Goal: Task Accomplishment & Management: Manage account settings

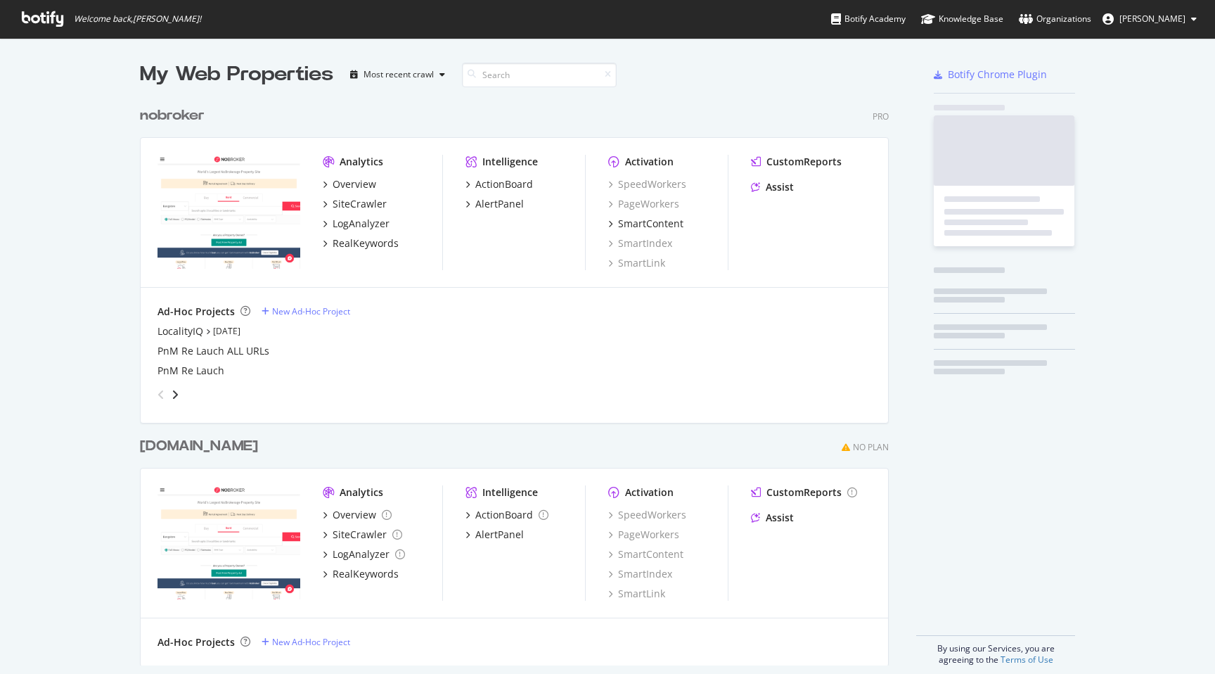
scroll to position [674, 1215]
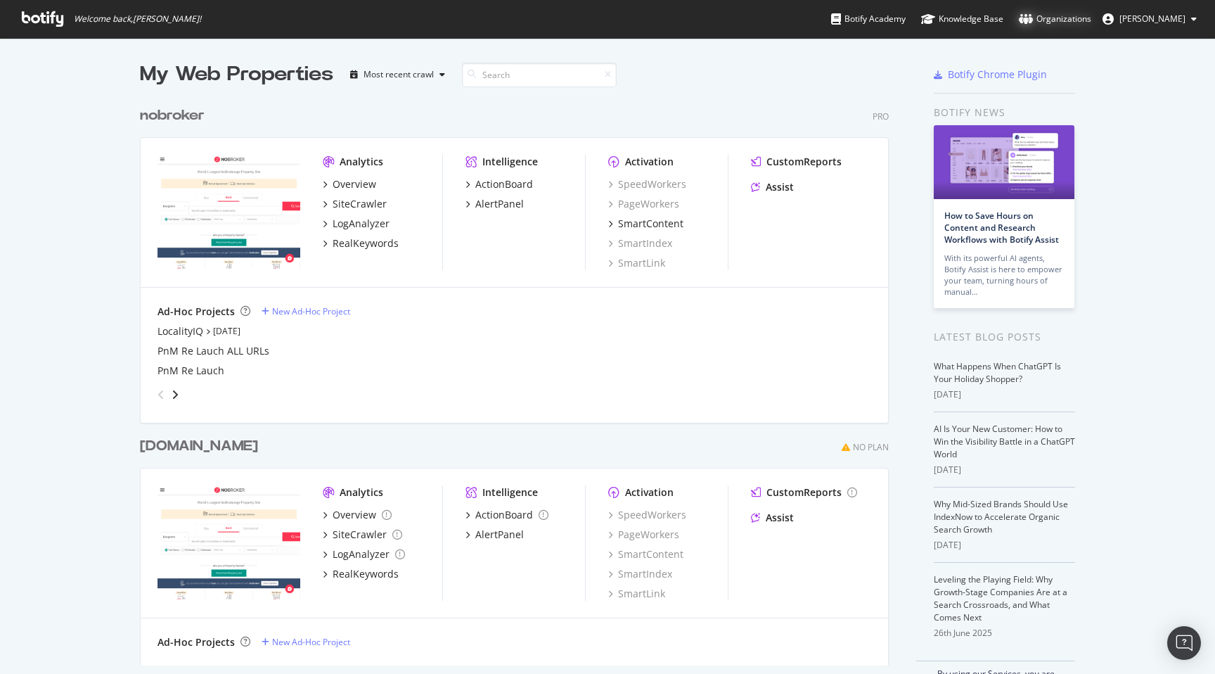
click at [1074, 18] on div "Organizations" at bounding box center [1055, 19] width 72 height 14
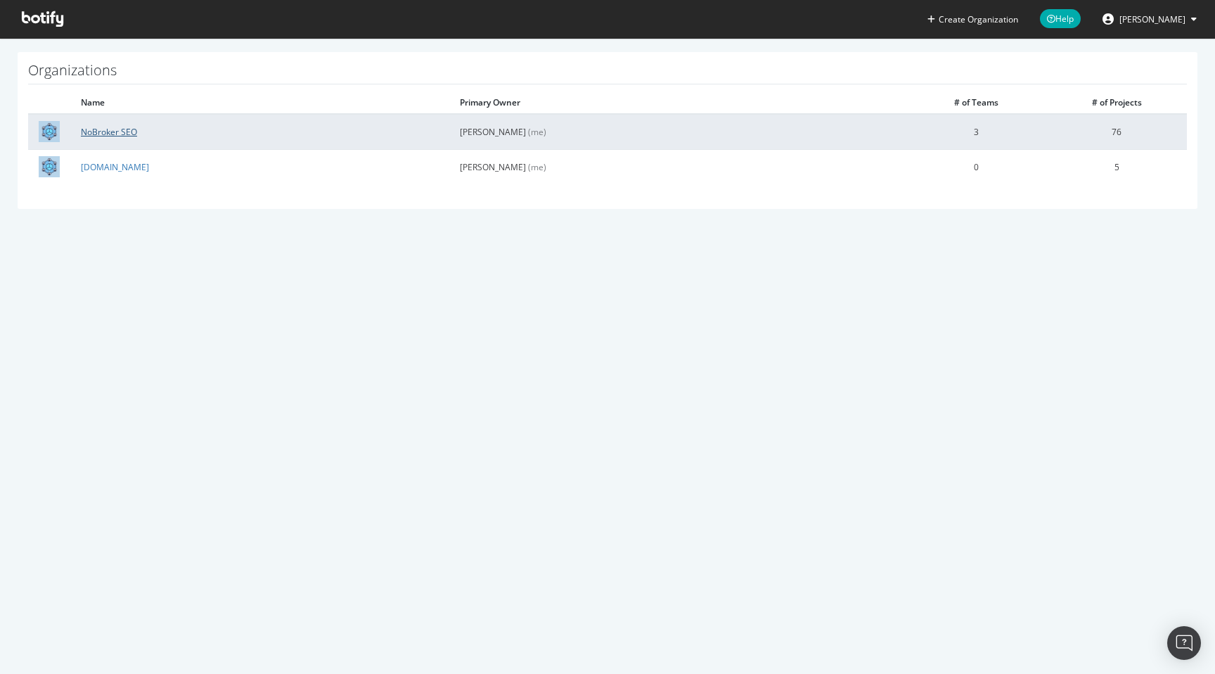
click at [117, 137] on link "NoBroker SEO" at bounding box center [109, 132] width 56 height 12
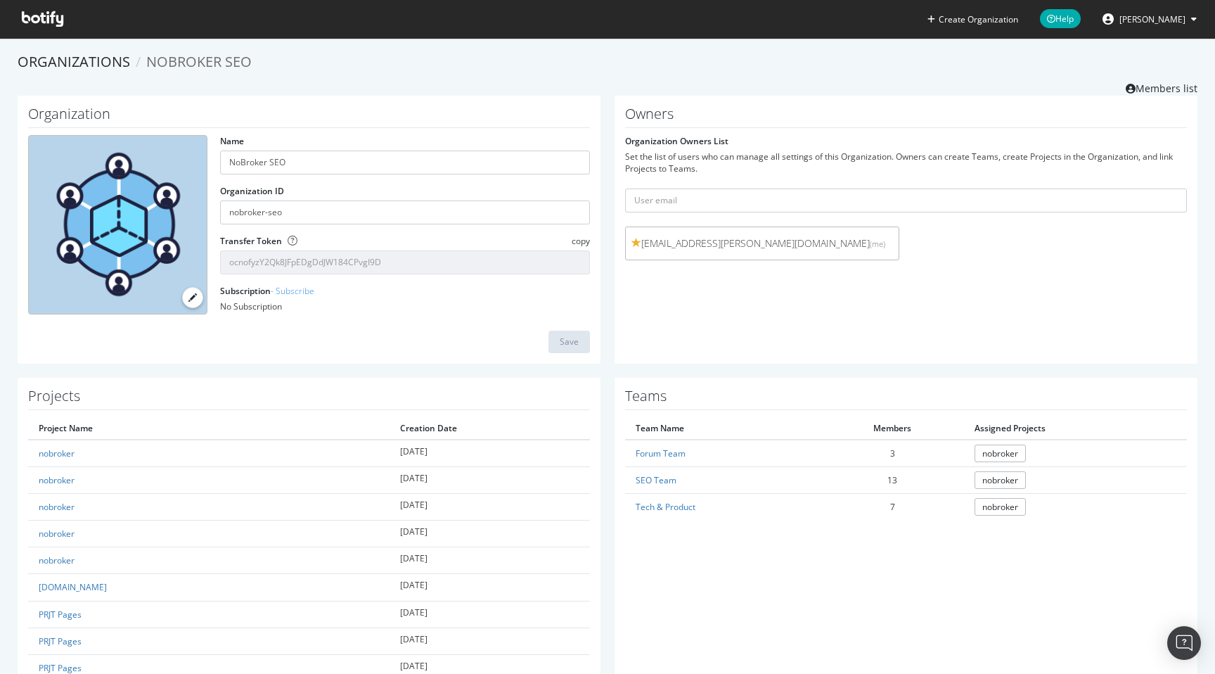
click at [607, 366] on div "Organization Name NoBroker SEO Organization ID nobroker-seo Transfer Token copy…" at bounding box center [608, 237] width 1194 height 282
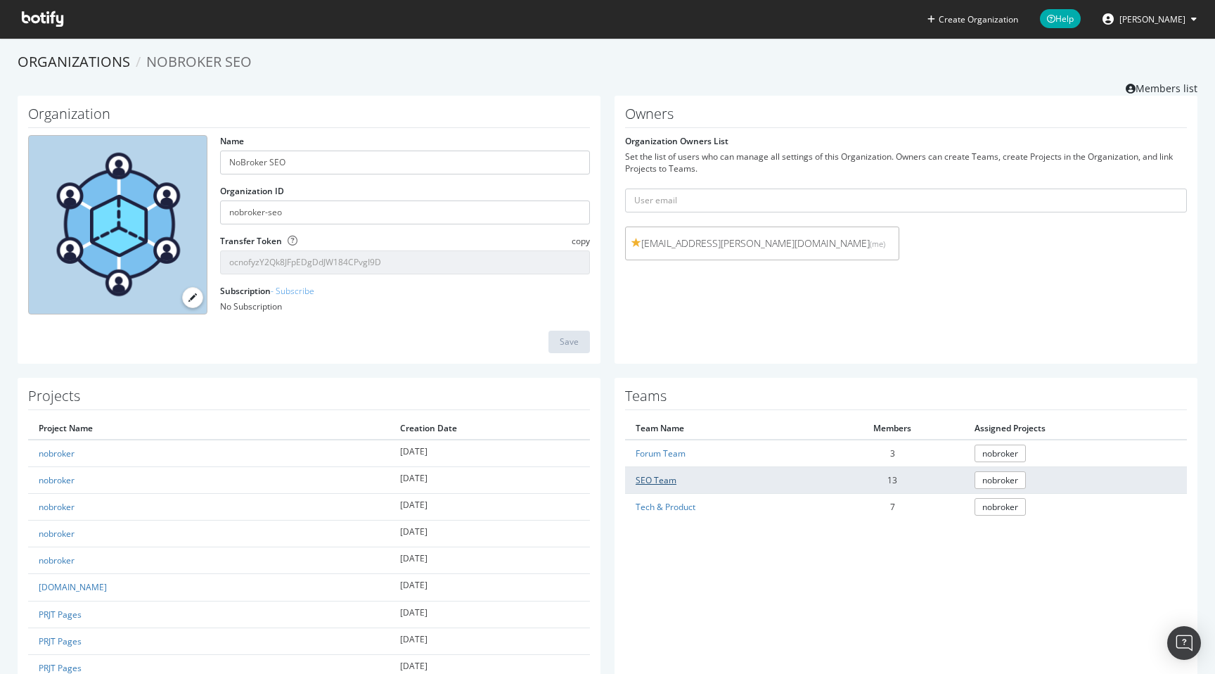
click at [653, 477] on link "SEO Team" at bounding box center [656, 480] width 41 height 12
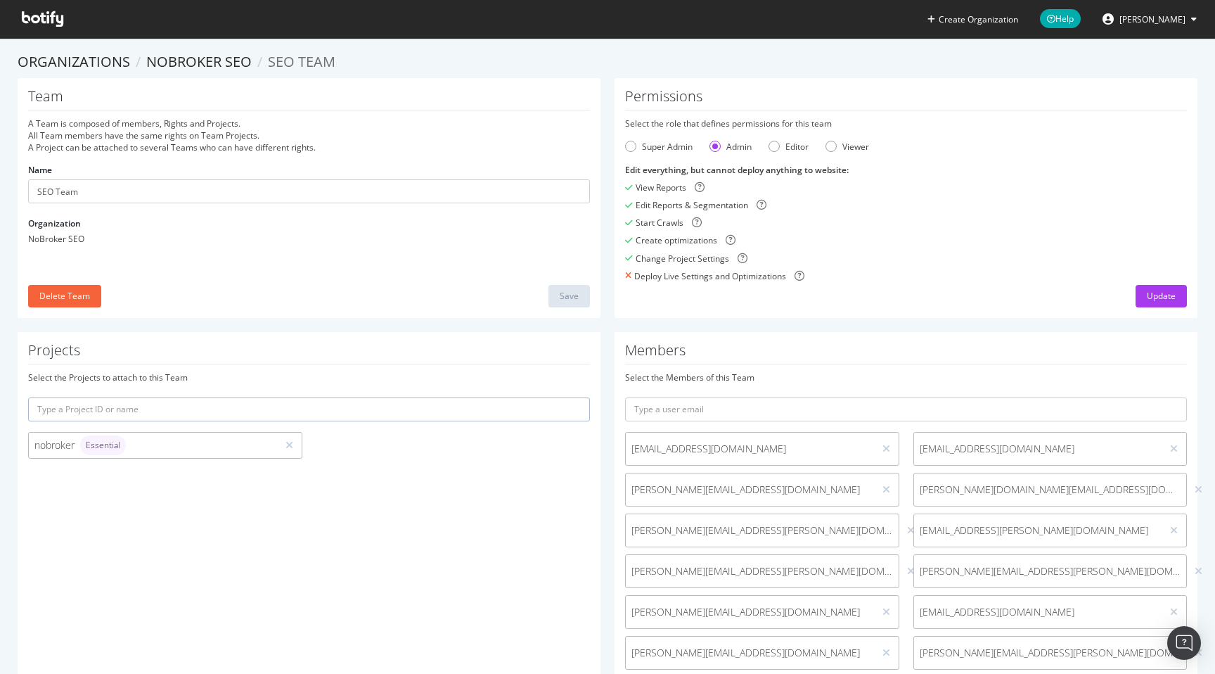
click at [610, 424] on div "Members Select the Members of this Team [EMAIL_ADDRESS][DOMAIN_NAME] [DOMAIN_NA…" at bounding box center [905, 544] width 597 height 424
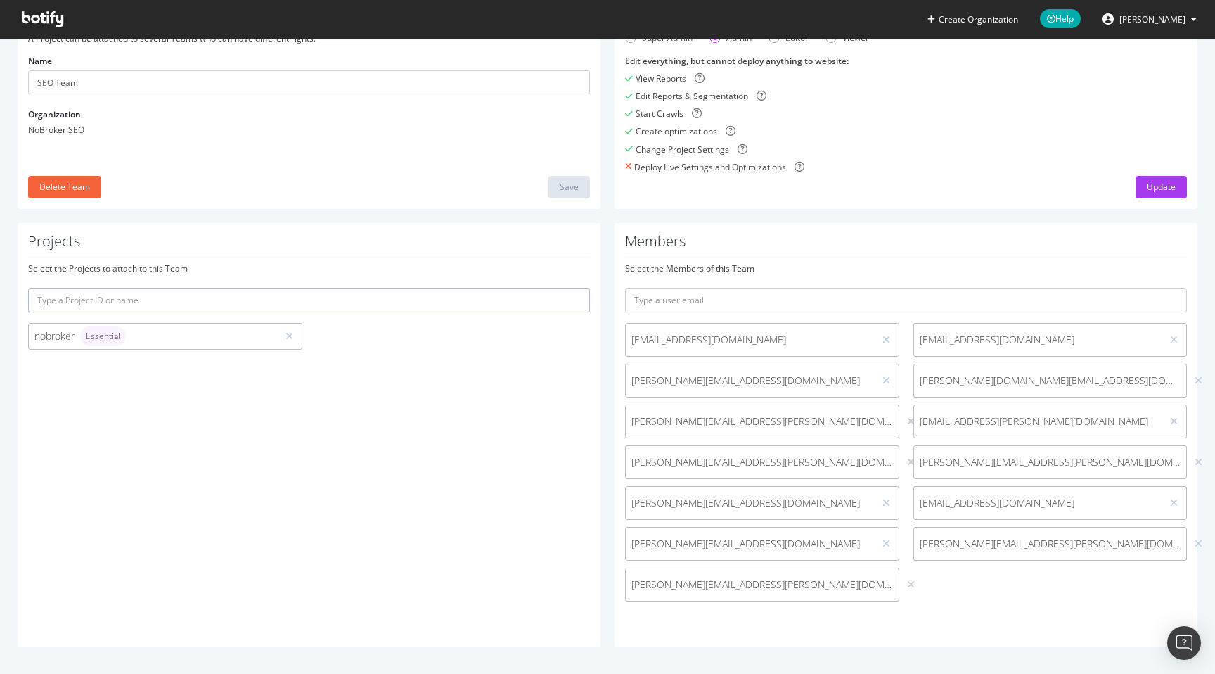
scroll to position [110, 0]
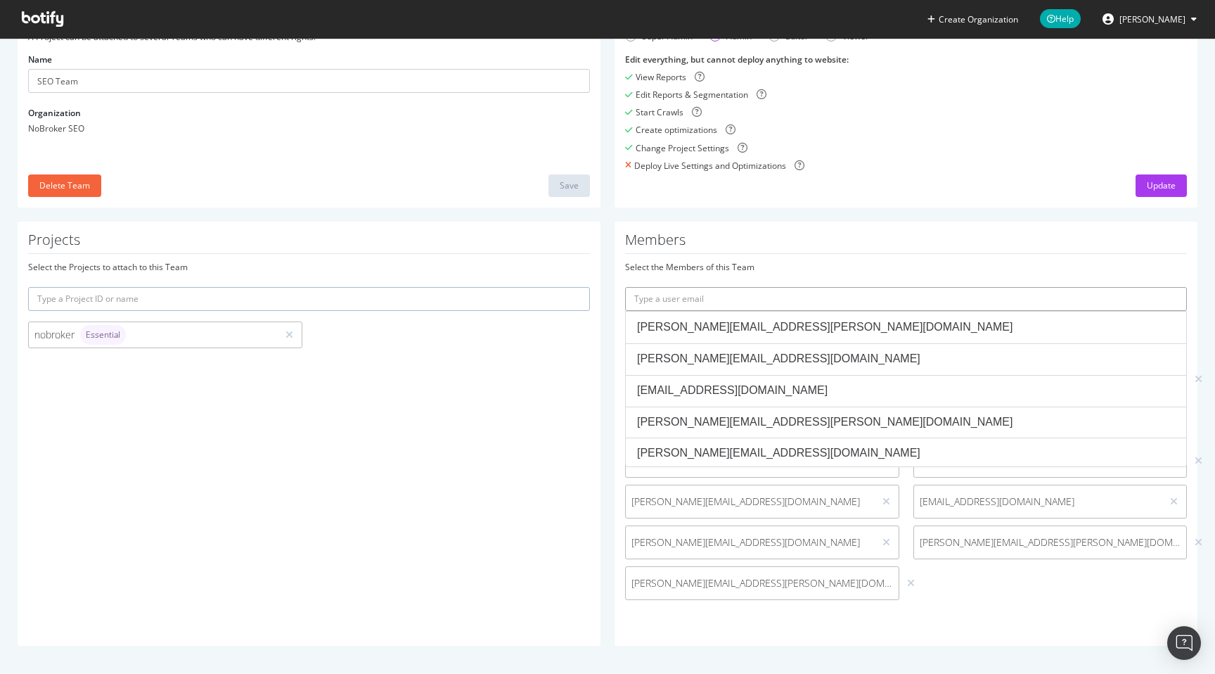
click at [643, 298] on input "text" at bounding box center [906, 299] width 562 height 24
paste input "[EMAIL_ADDRESS][DOMAIN_NAME]"
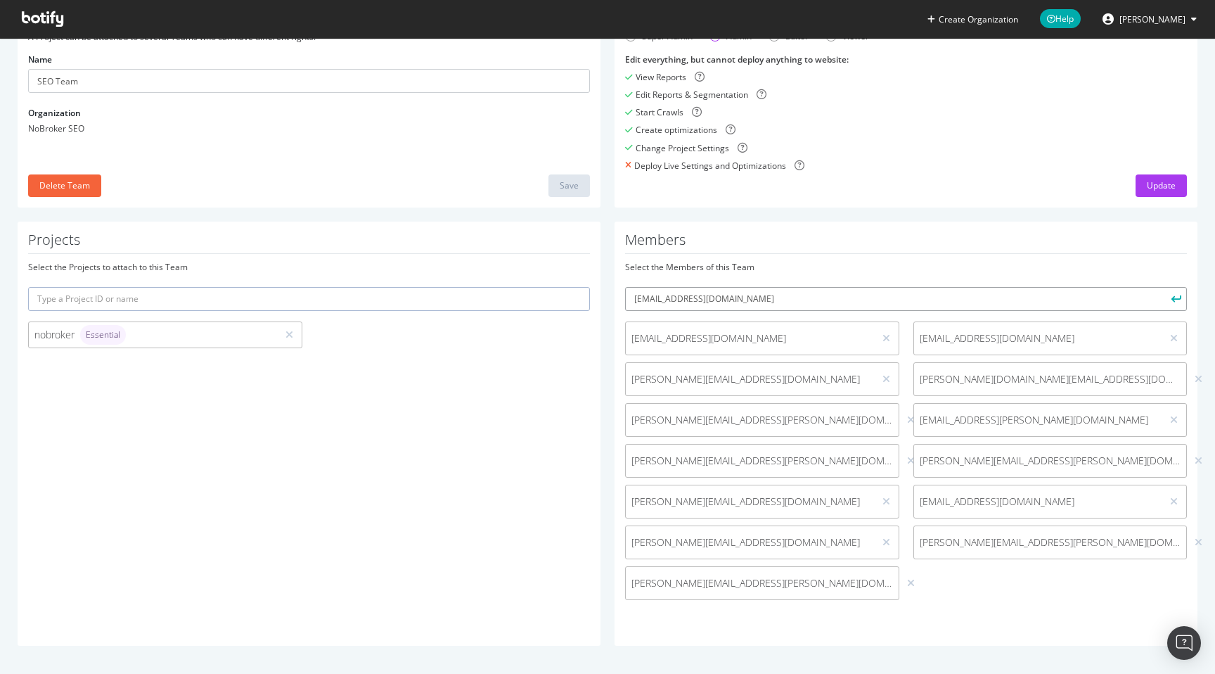
type input "[EMAIL_ADDRESS][DOMAIN_NAME]"
click at [1180, 292] on button "submit" at bounding box center [1175, 299] width 24 height 24
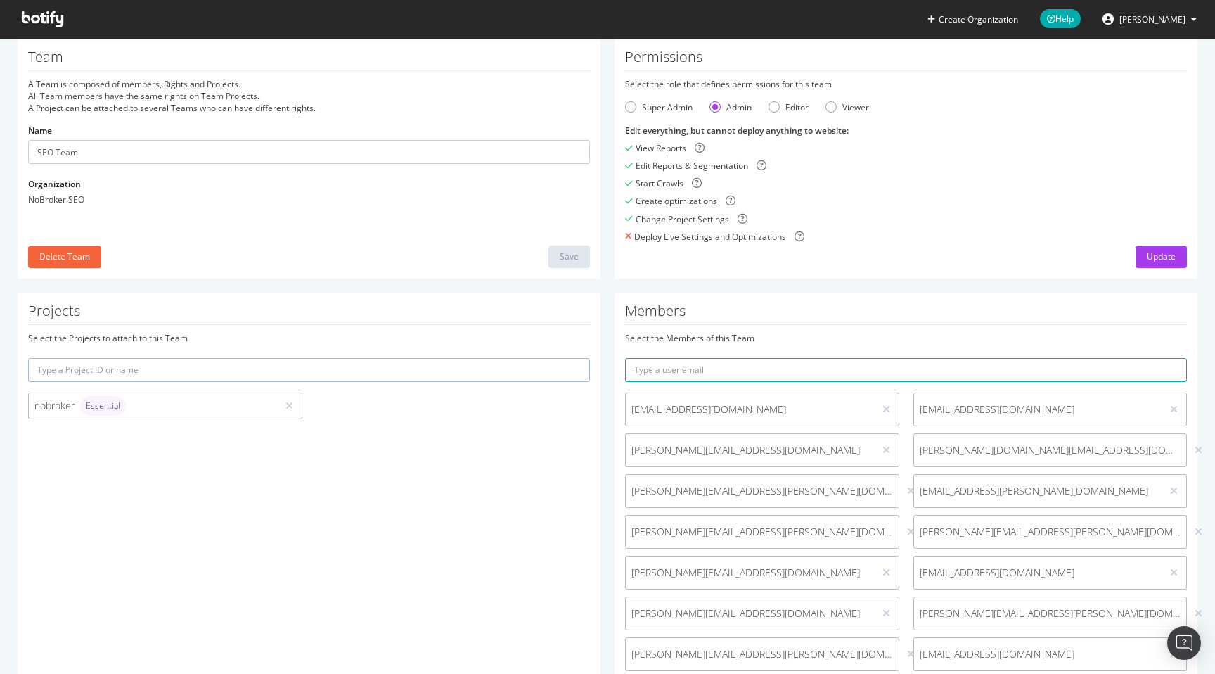
scroll to position [0, 0]
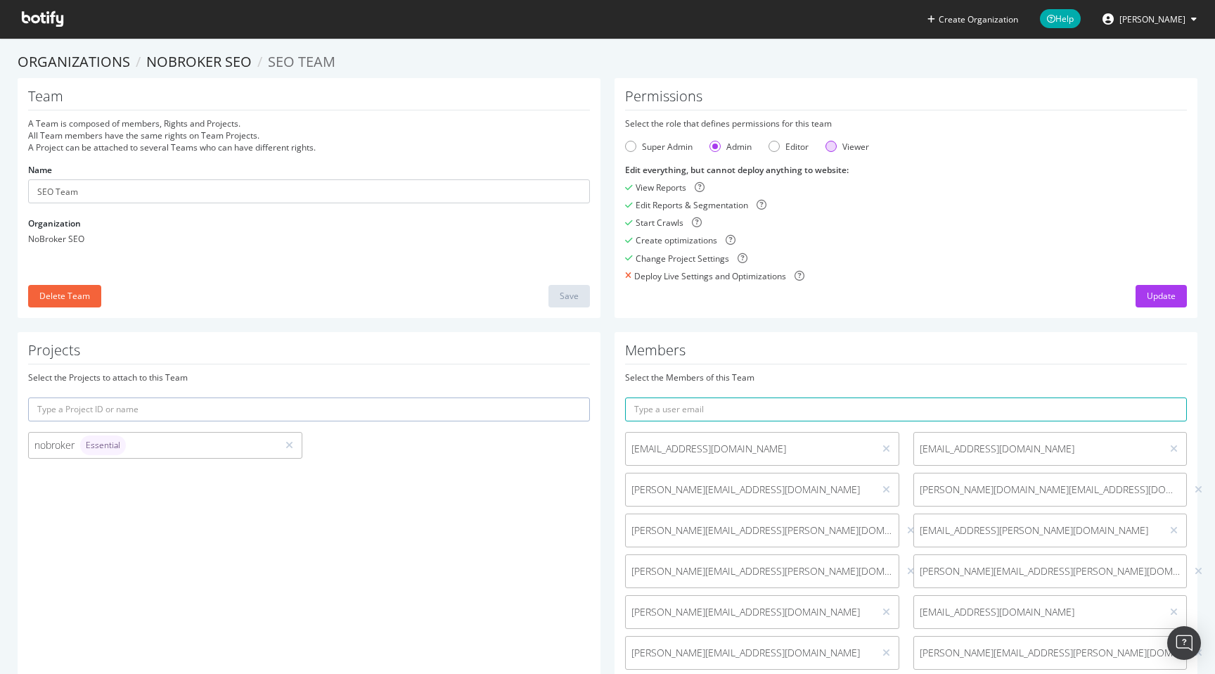
click at [833, 150] on div "Viewer" at bounding box center [830, 146] width 11 height 11
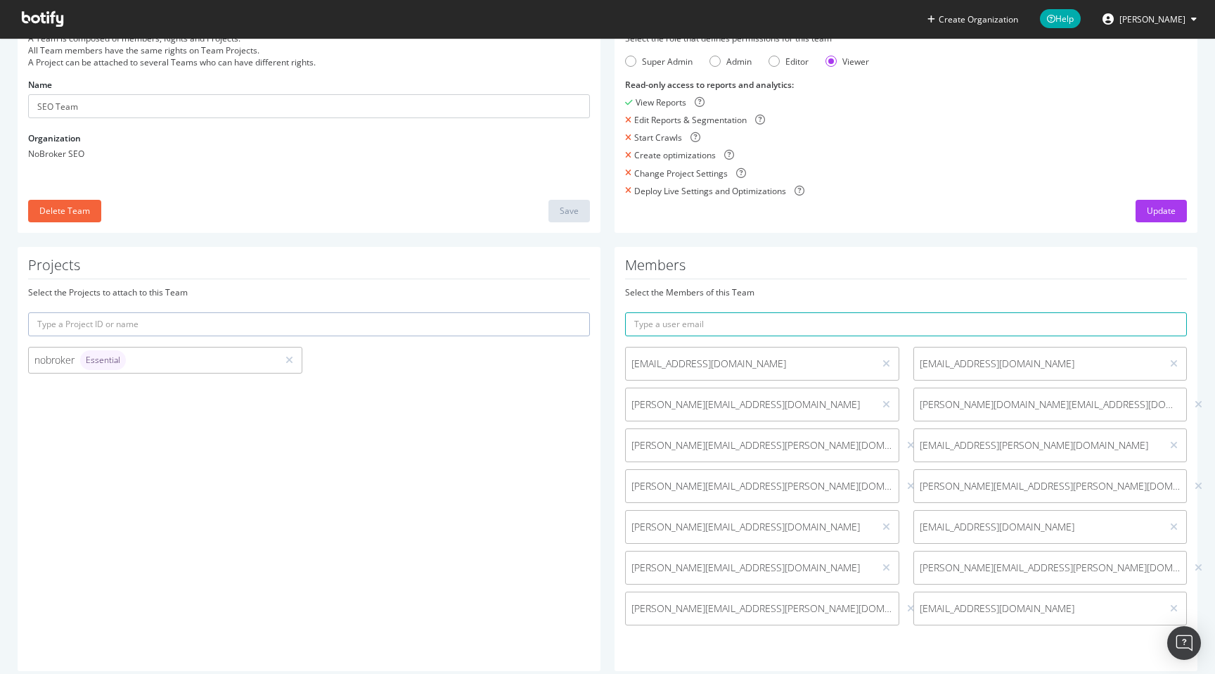
scroll to position [110, 0]
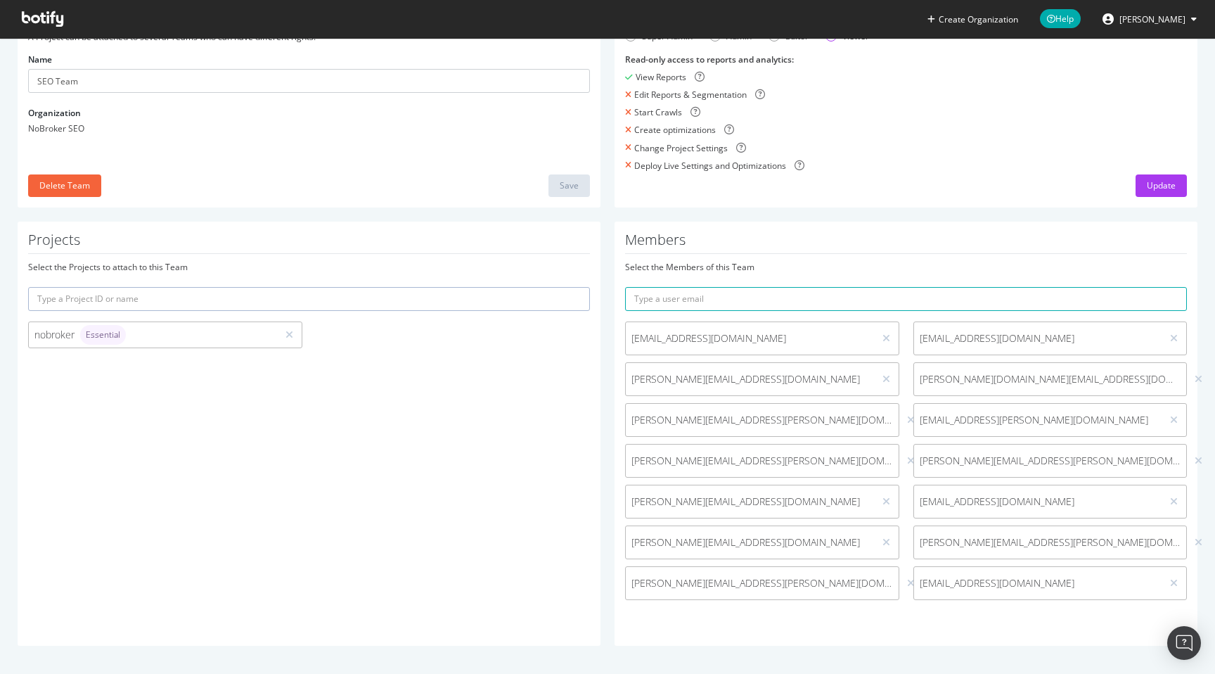
click at [1192, 184] on div "Permissions Select the role that defines permissions for this team Super Admin …" at bounding box center [906, 88] width 583 height 240
click at [1171, 186] on div "Update" at bounding box center [1161, 185] width 29 height 12
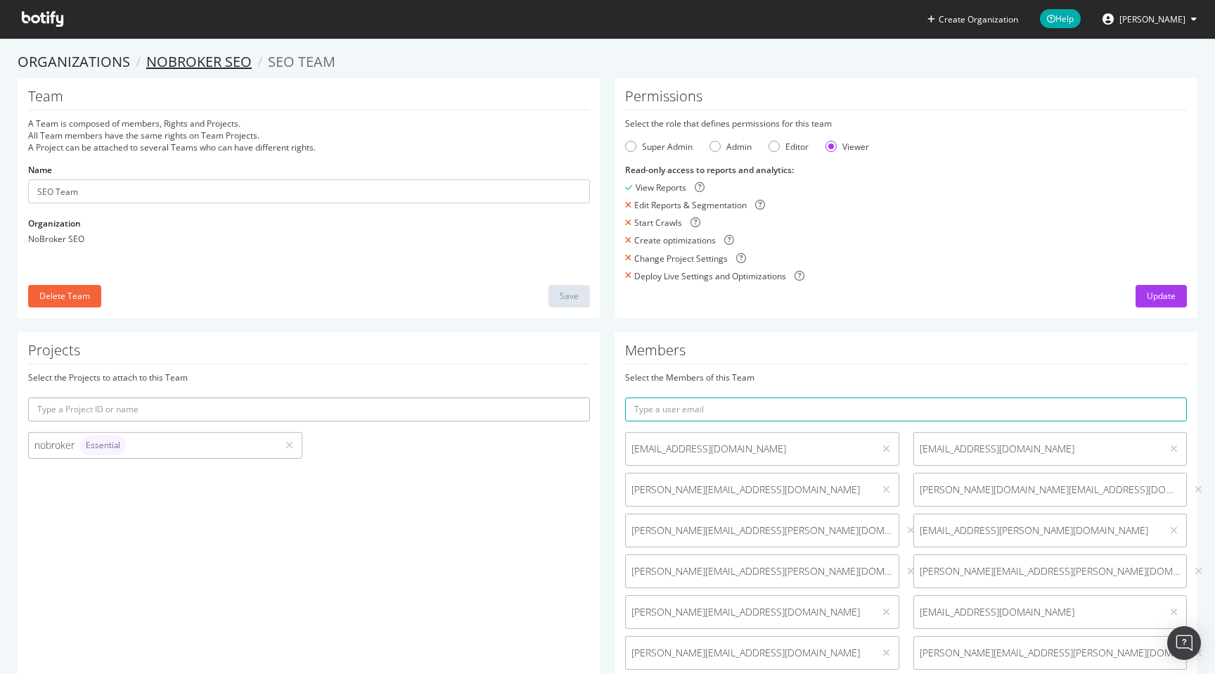
click at [219, 59] on link "NoBroker SEO" at bounding box center [198, 61] width 105 height 19
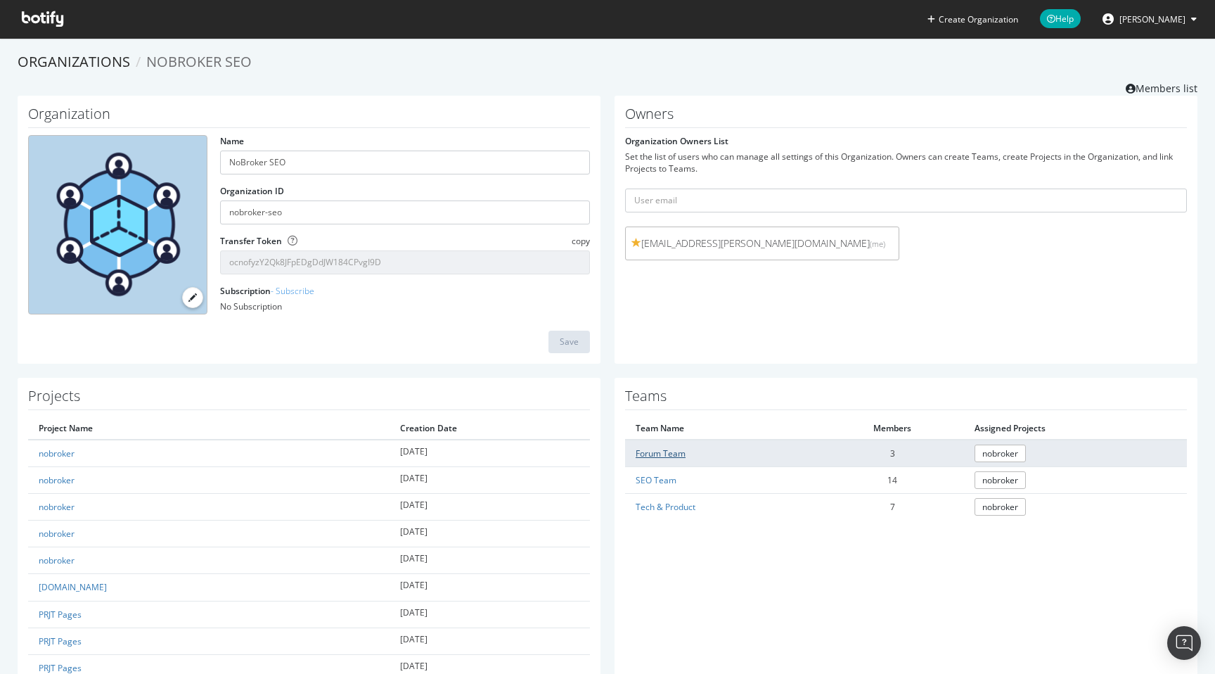
click at [657, 449] on link "Forum Team" at bounding box center [661, 453] width 50 height 12
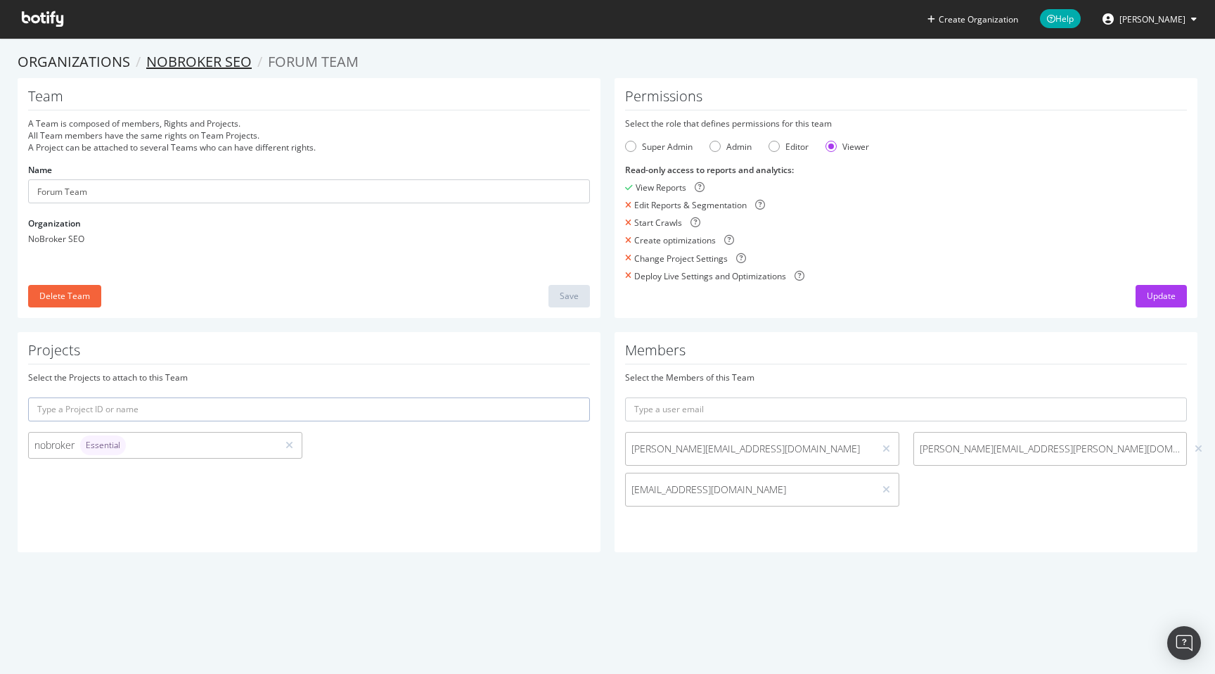
click at [195, 57] on link "NoBroker SEO" at bounding box center [198, 61] width 105 height 19
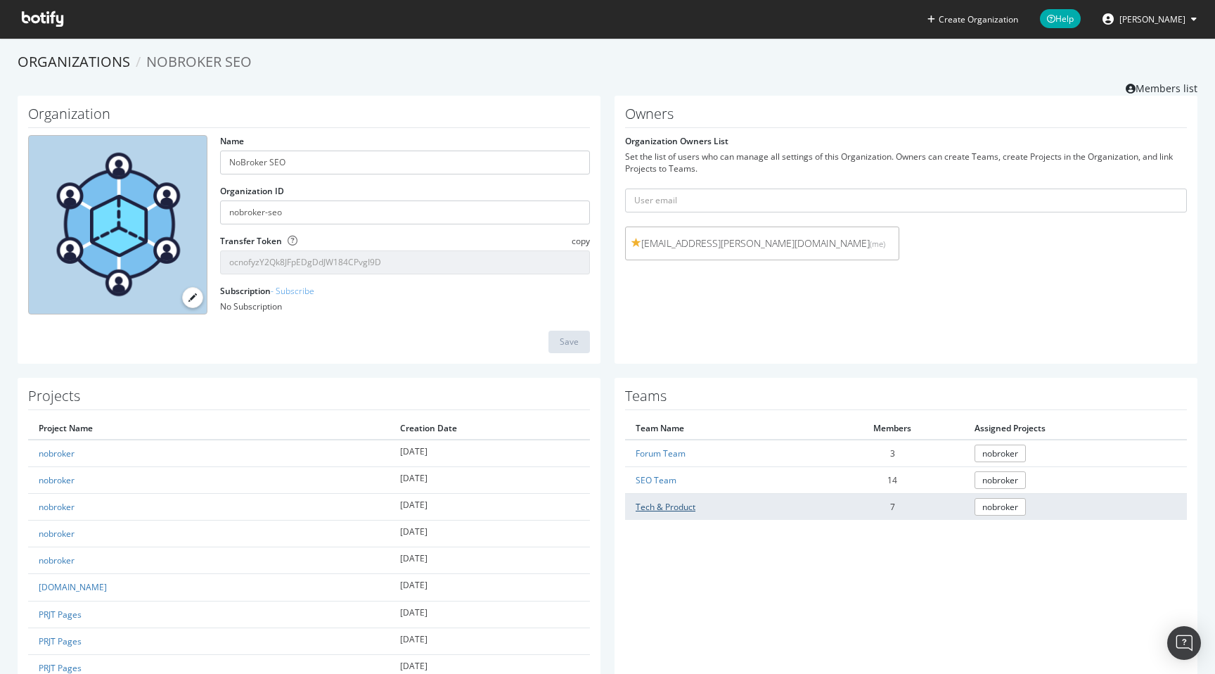
click at [655, 505] on link "Tech & Product" at bounding box center [666, 507] width 60 height 12
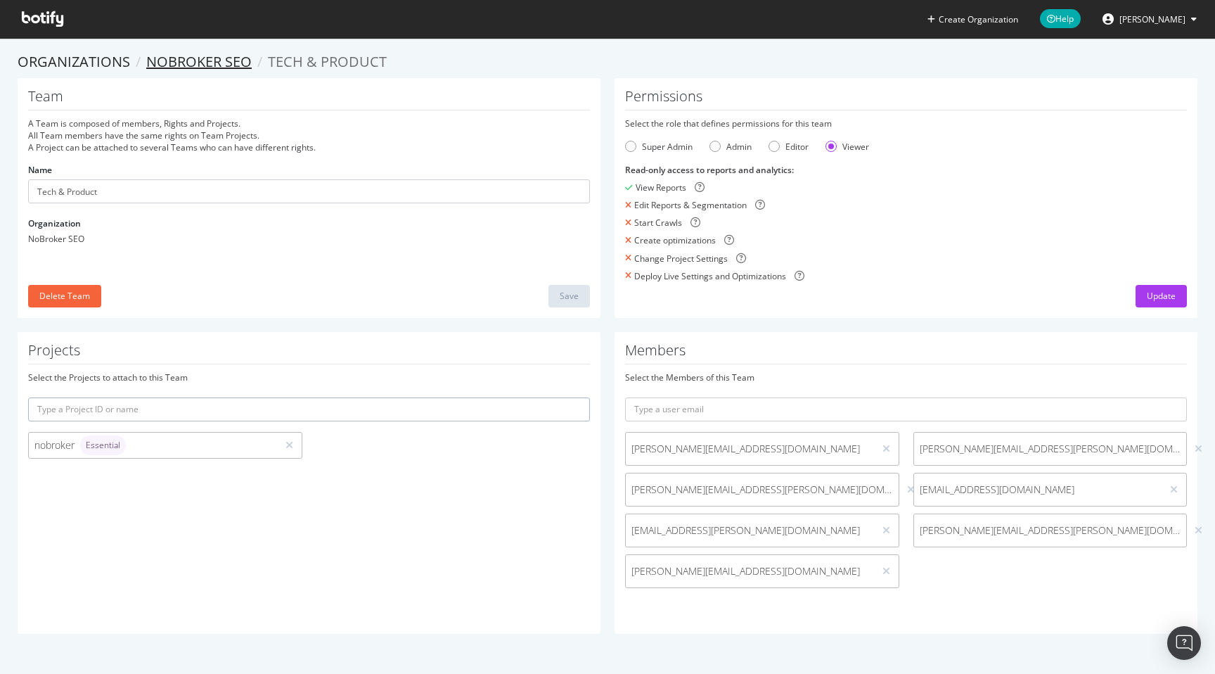
click at [216, 61] on link "NoBroker SEO" at bounding box center [198, 61] width 105 height 19
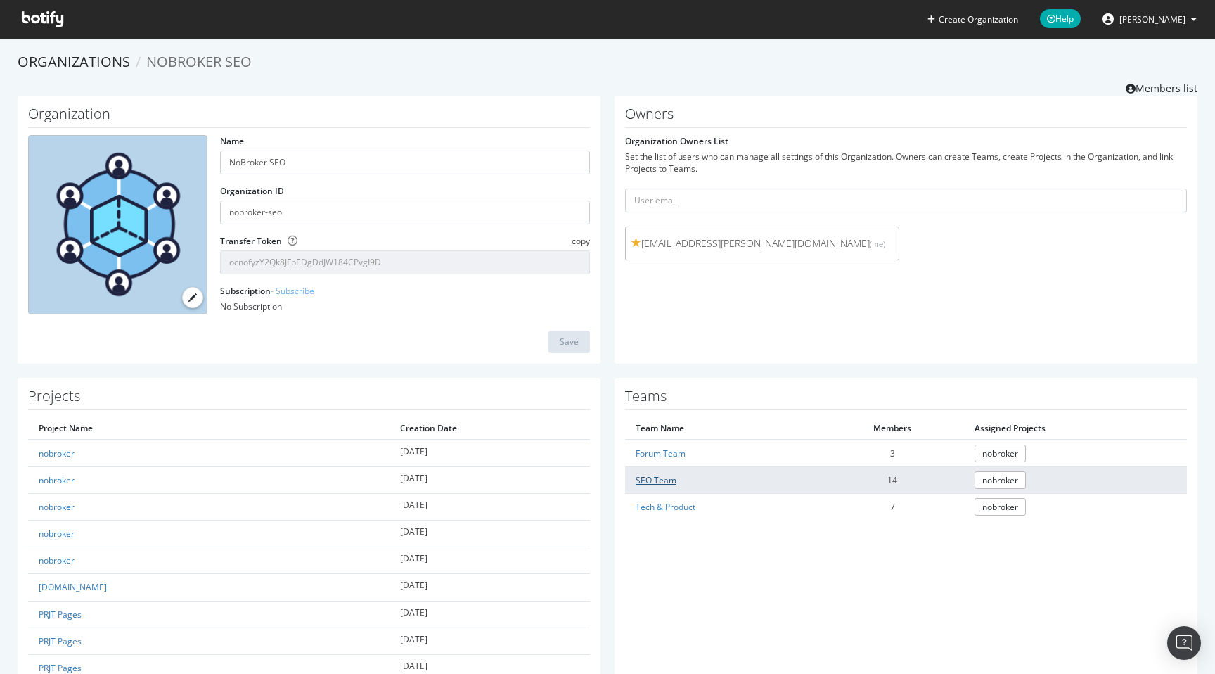
click at [657, 480] on link "SEO Team" at bounding box center [656, 480] width 41 height 12
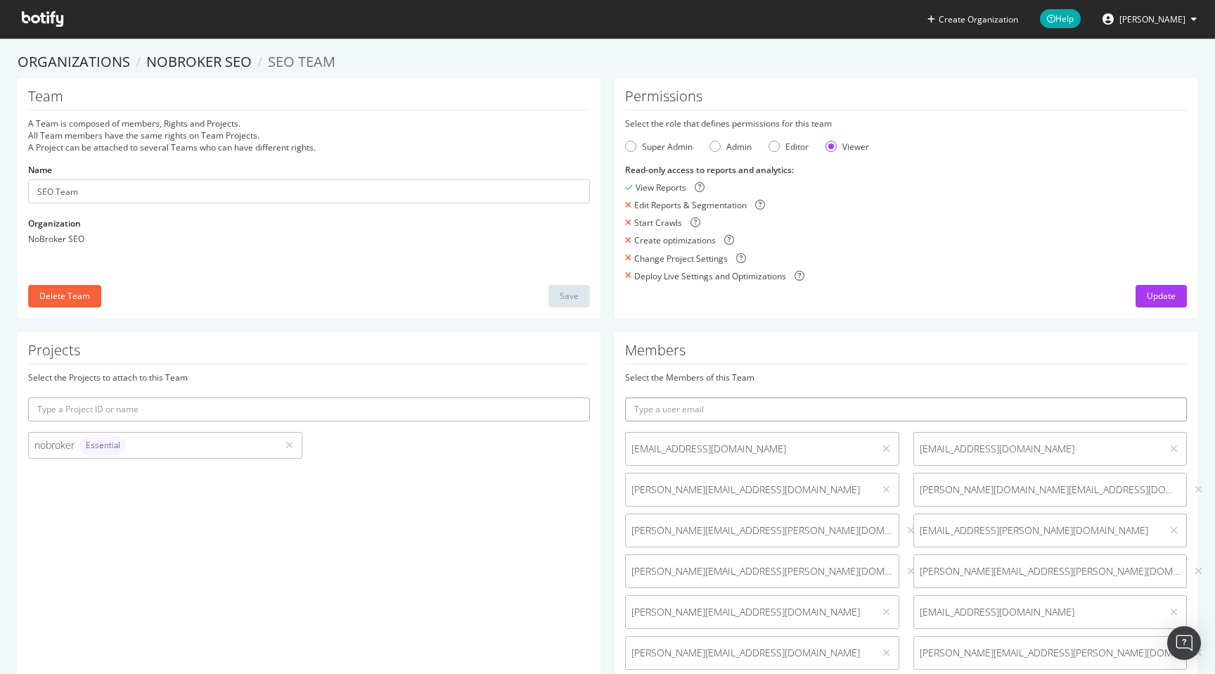
click at [688, 410] on input "text" at bounding box center [906, 409] width 562 height 24
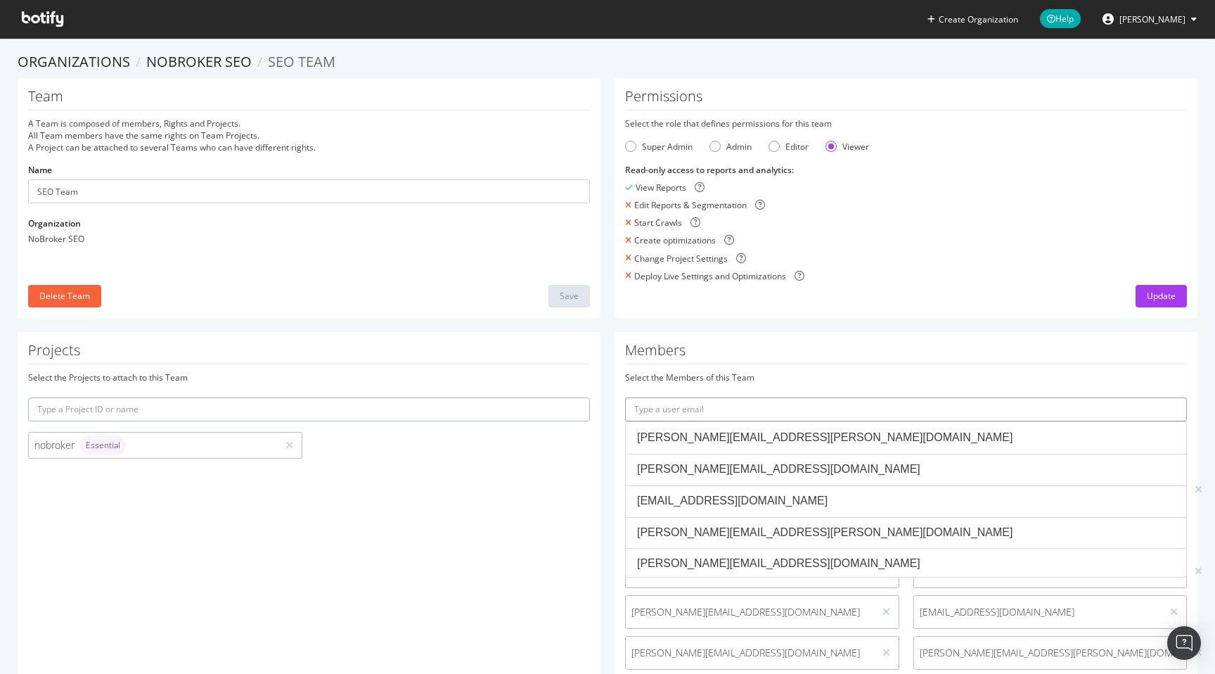
paste input "[EMAIL_ADDRESS][DOMAIN_NAME]"
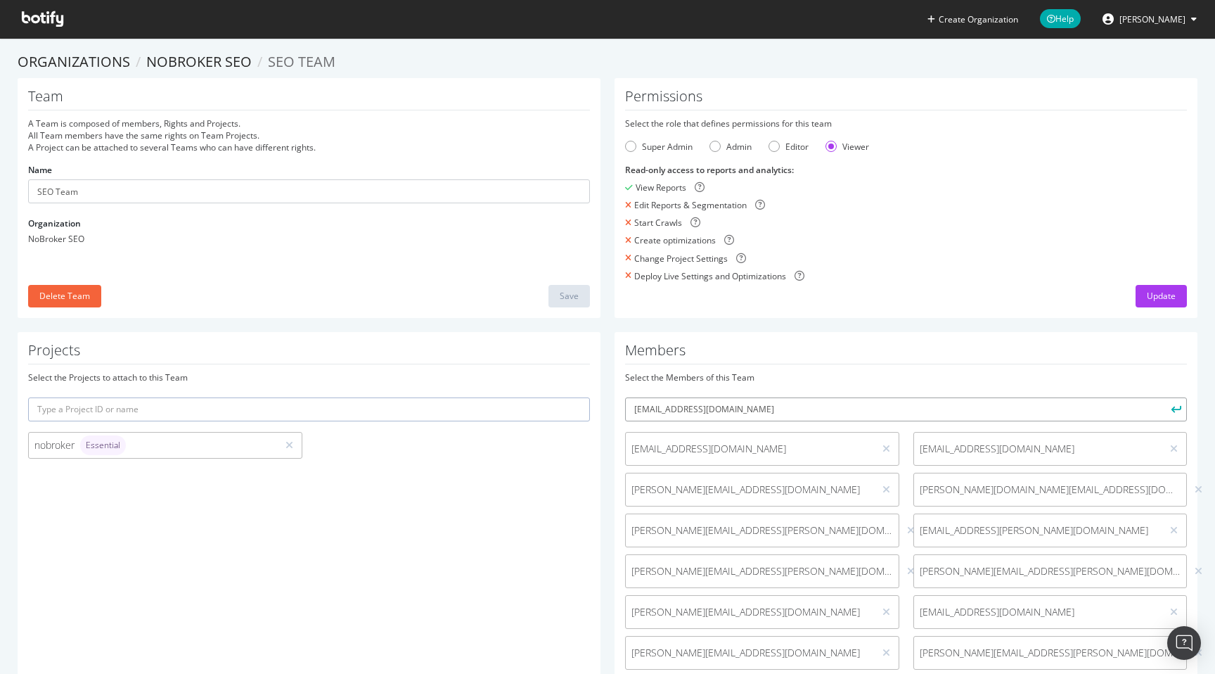
type input "[EMAIL_ADDRESS][DOMAIN_NAME]"
click at [1175, 407] on icon "submit" at bounding box center [1176, 409] width 10 height 8
click at [1166, 299] on div "Update" at bounding box center [1161, 296] width 29 height 12
